Goal: Transaction & Acquisition: Purchase product/service

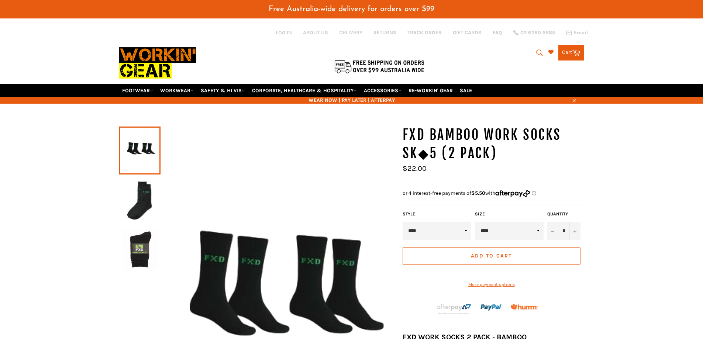
scroll to position [37, 0]
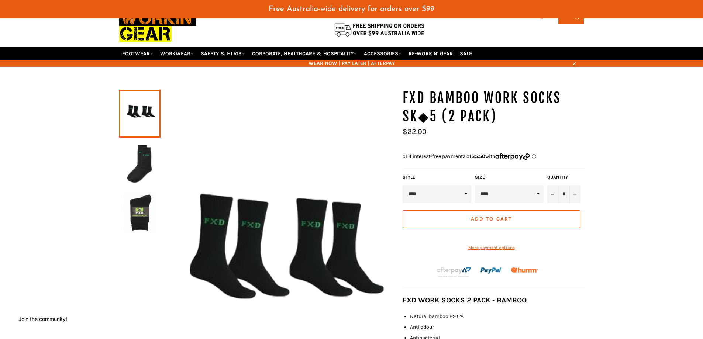
click at [526, 197] on select "****" at bounding box center [509, 194] width 69 height 18
click at [571, 192] on button "+" at bounding box center [575, 194] width 11 height 18
click at [573, 192] on button "+" at bounding box center [575, 194] width 11 height 18
type input "*"
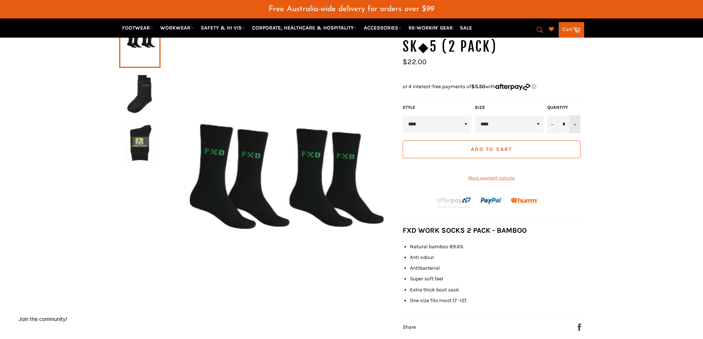
scroll to position [111, 0]
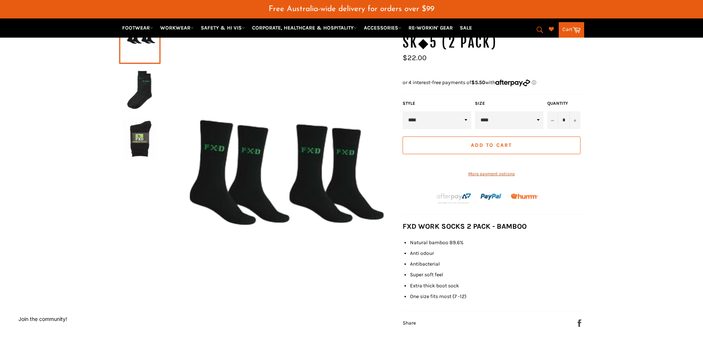
click at [501, 177] on link "More payment options" at bounding box center [492, 174] width 178 height 6
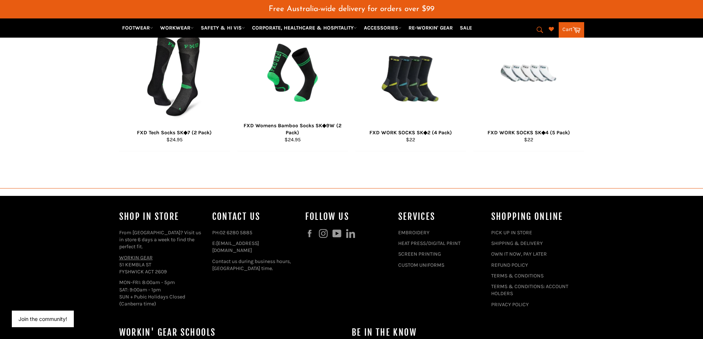
scroll to position [794, 0]
